Goal: Task Accomplishment & Management: Manage account settings

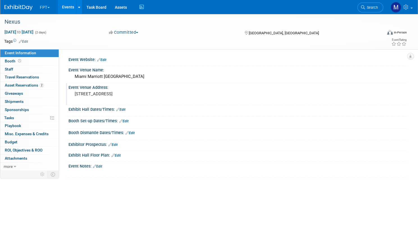
click at [181, 95] on pre "1633 North Bayshore Drive, Miami, FL33132" at bounding box center [139, 93] width 129 height 5
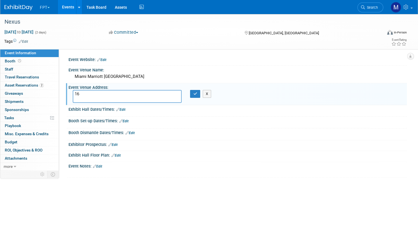
type textarea "1"
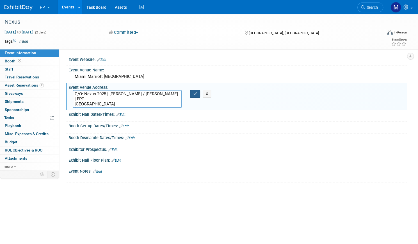
type textarea "C/O: Nexus 2025 | [PERSON_NAME] / [PERSON_NAME] | FPT [GEOGRAPHIC_DATA] [STREET…"
click at [197, 92] on icon "button" at bounding box center [195, 94] width 4 height 4
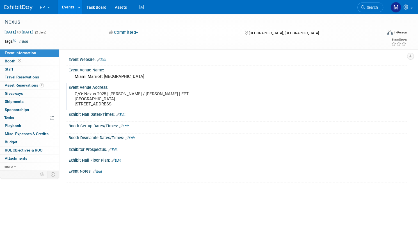
click at [78, 6] on link "Events" at bounding box center [68, 7] width 20 height 14
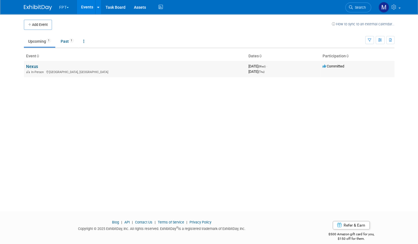
click at [29, 67] on link "Nexus" at bounding box center [32, 66] width 12 height 5
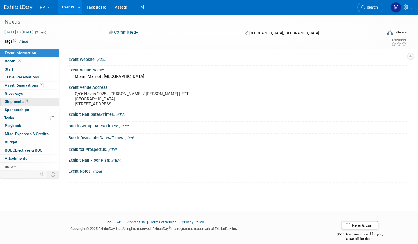
click at [29, 101] on span "Shipments 1" at bounding box center [17, 101] width 24 height 4
